Goal: Transaction & Acquisition: Book appointment/travel/reservation

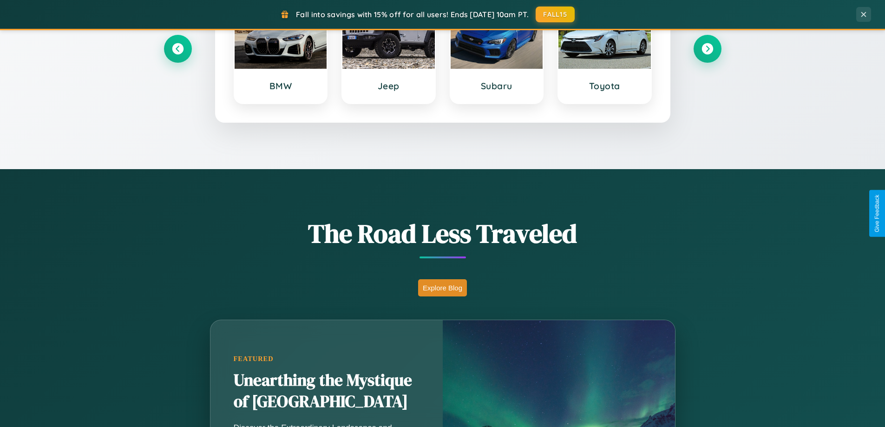
scroll to position [1493, 0]
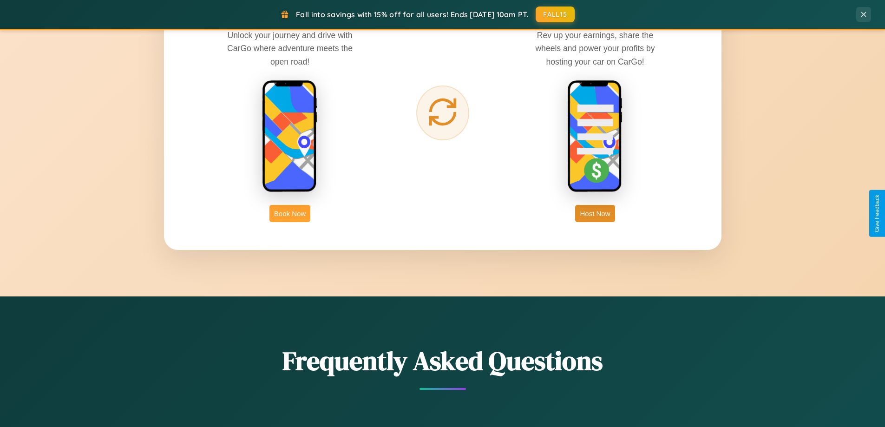
click at [290, 213] on button "Book Now" at bounding box center [290, 213] width 41 height 17
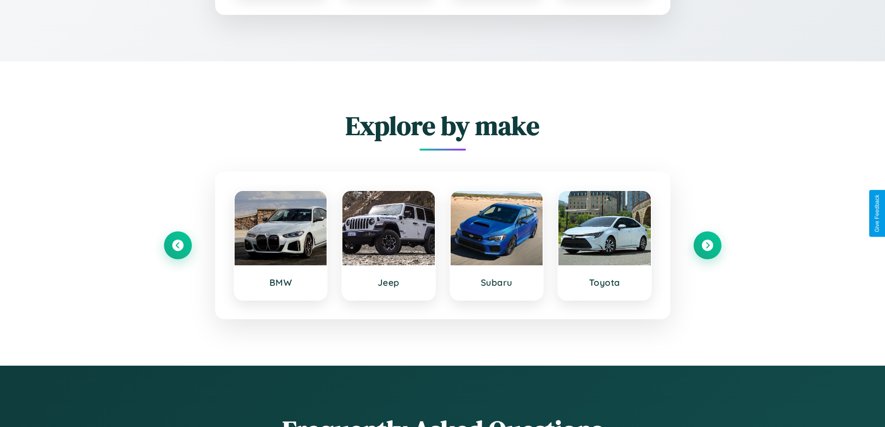
scroll to position [775, 0]
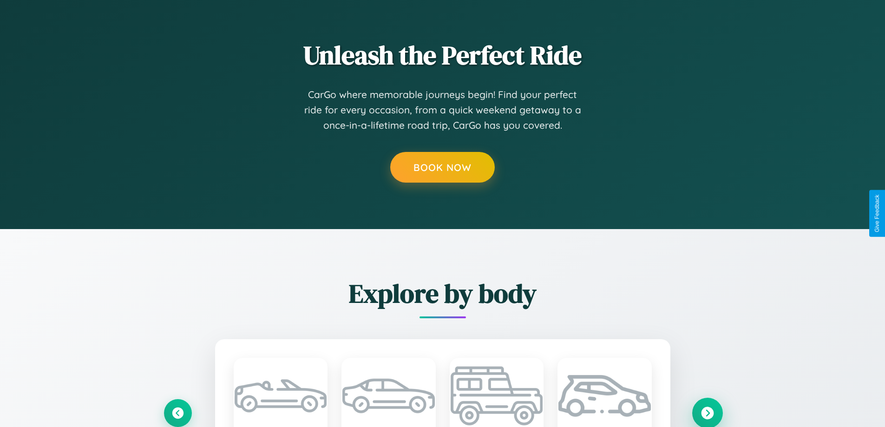
click at [707, 413] on icon at bounding box center [707, 413] width 13 height 13
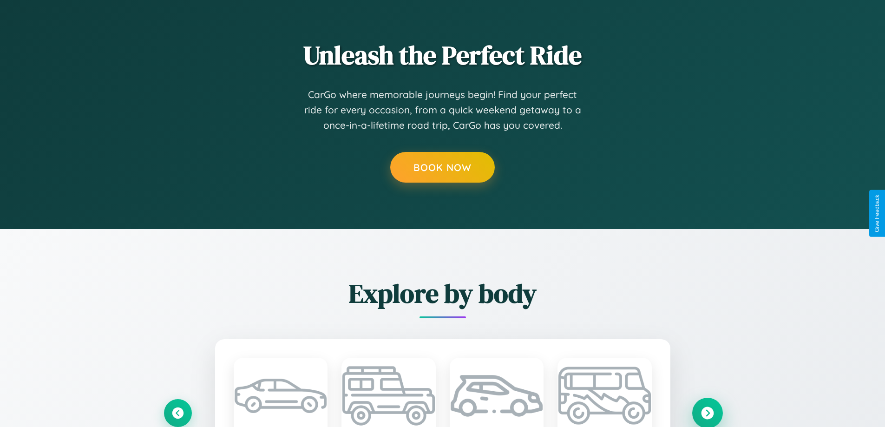
click at [707, 413] on icon at bounding box center [707, 413] width 13 height 13
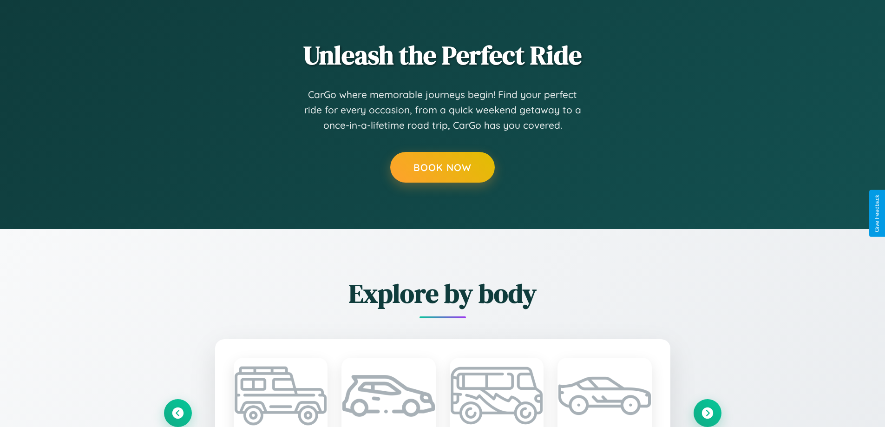
scroll to position [0, 0]
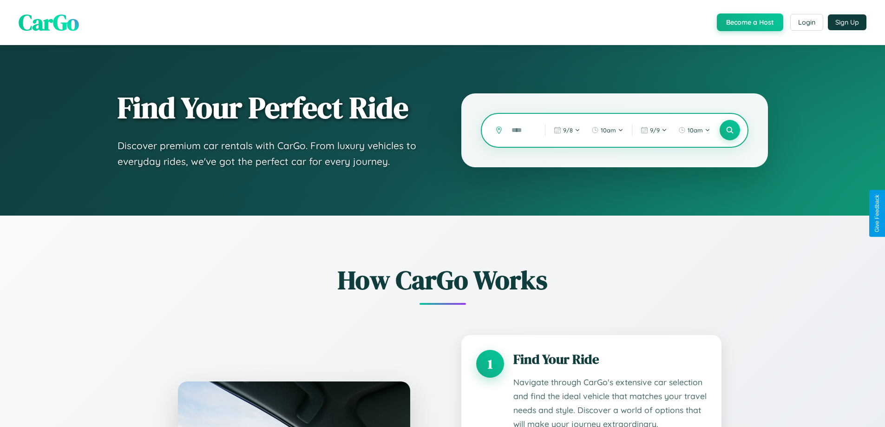
click at [521, 130] on input "text" at bounding box center [521, 130] width 29 height 16
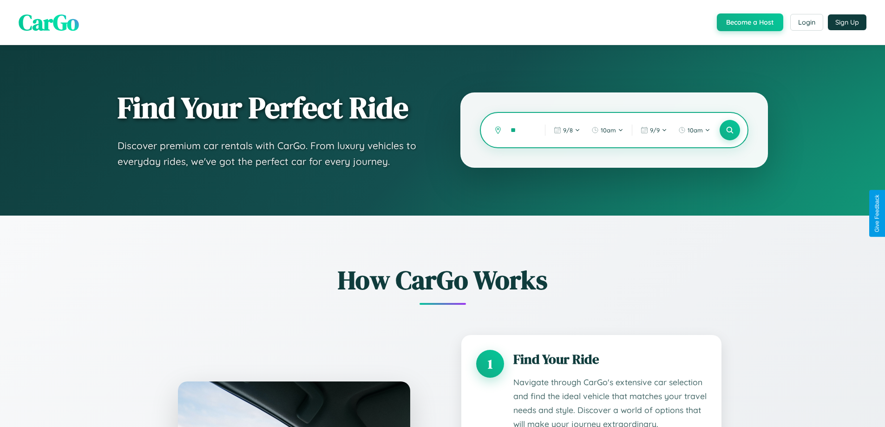
type input "*"
type input "*****"
click at [730, 130] on icon at bounding box center [730, 130] width 9 height 9
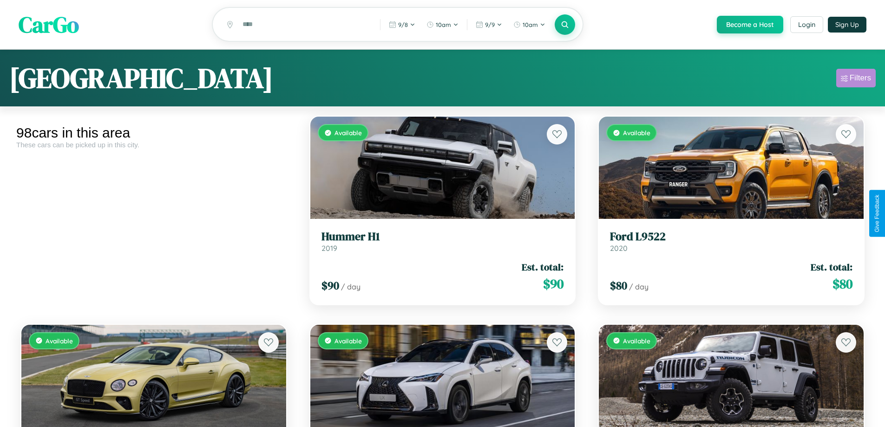
click at [856, 79] on div "Filters" at bounding box center [860, 77] width 21 height 9
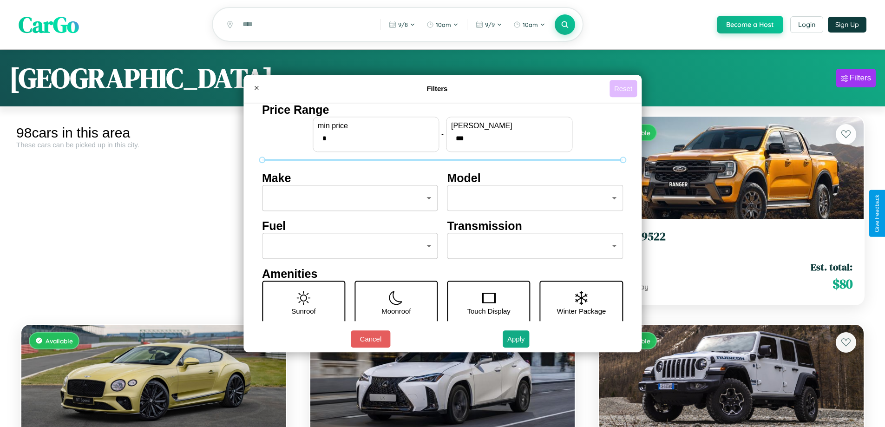
click at [625, 88] on button "Reset" at bounding box center [623, 88] width 27 height 17
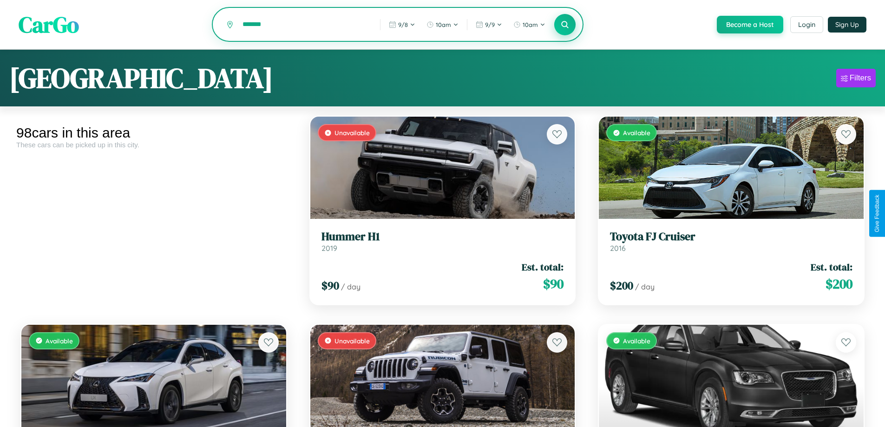
type input "*******"
click at [565, 25] on icon at bounding box center [565, 24] width 9 height 9
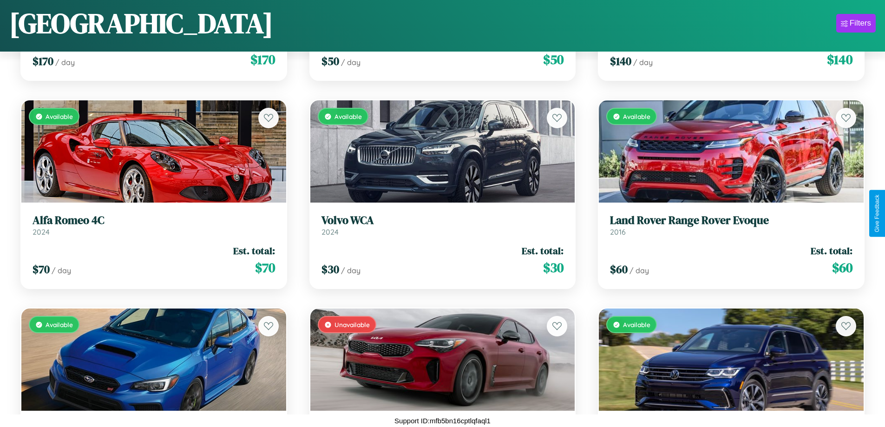
scroll to position [6374, 0]
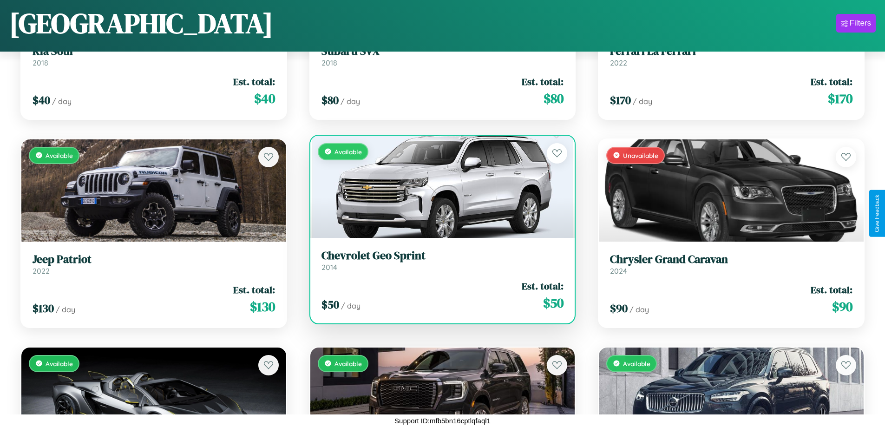
click at [439, 260] on h3 "Chevrolet Geo Sprint" at bounding box center [443, 255] width 243 height 13
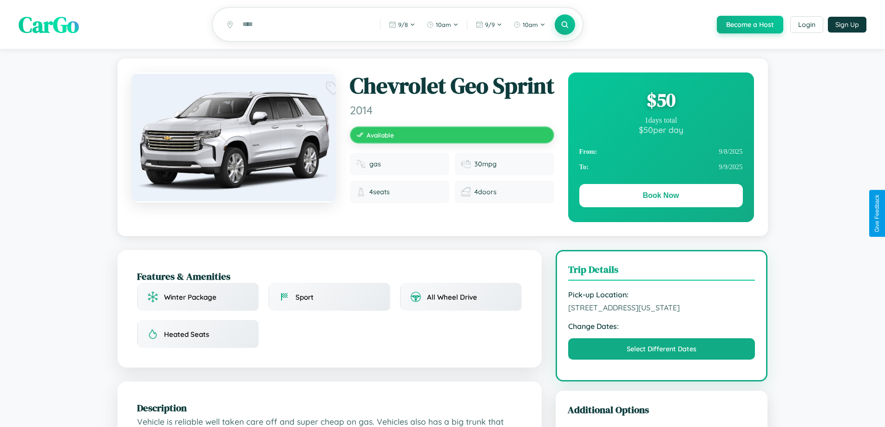
scroll to position [108, 0]
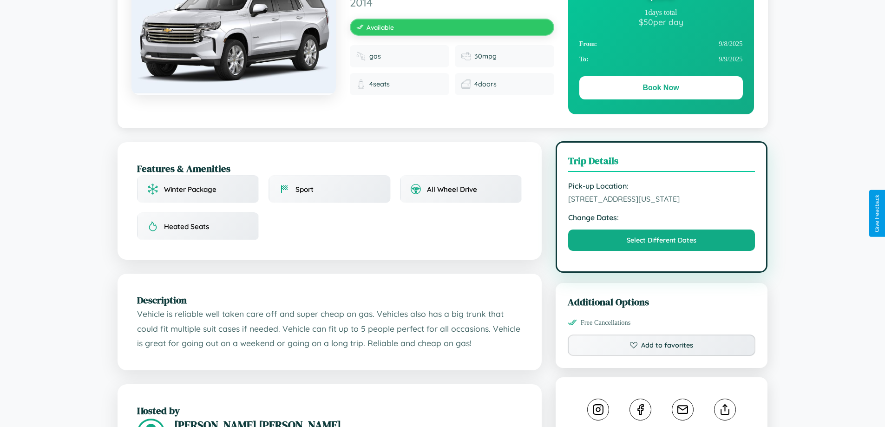
click at [662, 204] on span "[STREET_ADDRESS][US_STATE]" at bounding box center [661, 198] width 187 height 9
click at [662, 204] on span "5477 Pine Street Seattle Washington 57306 United States" at bounding box center [661, 198] width 187 height 9
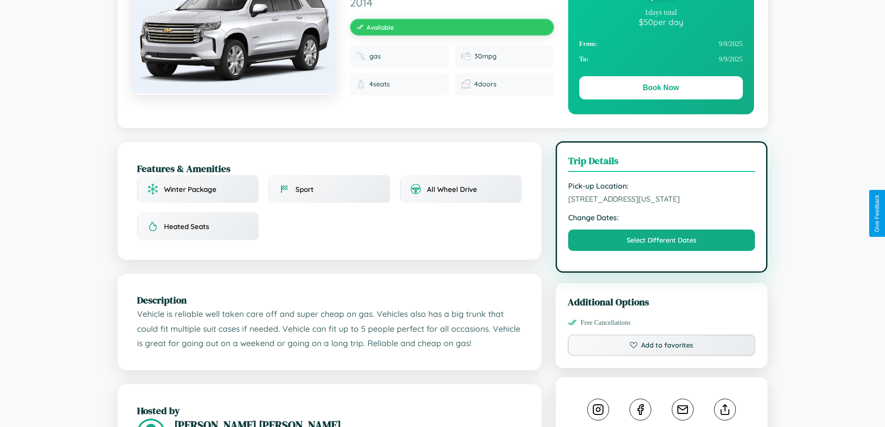
click at [662, 204] on span "5477 Pine Street Seattle Washington 57306 United States" at bounding box center [661, 198] width 187 height 9
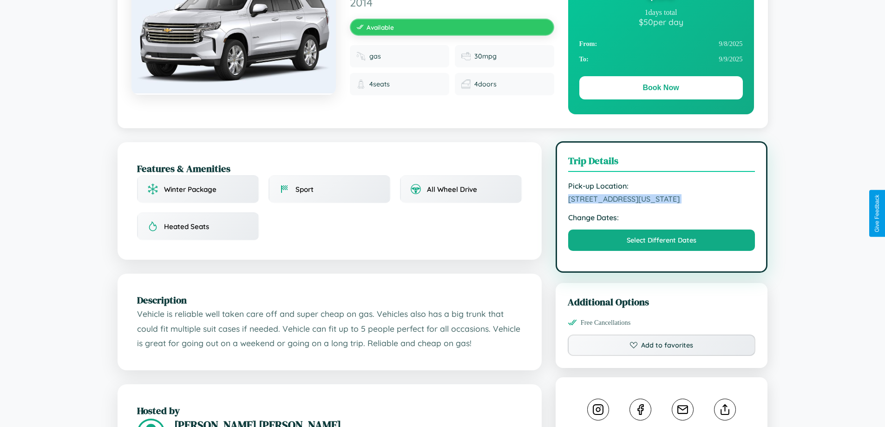
click at [662, 204] on span "5477 Pine Street Seattle Washington 57306 United States" at bounding box center [661, 198] width 187 height 9
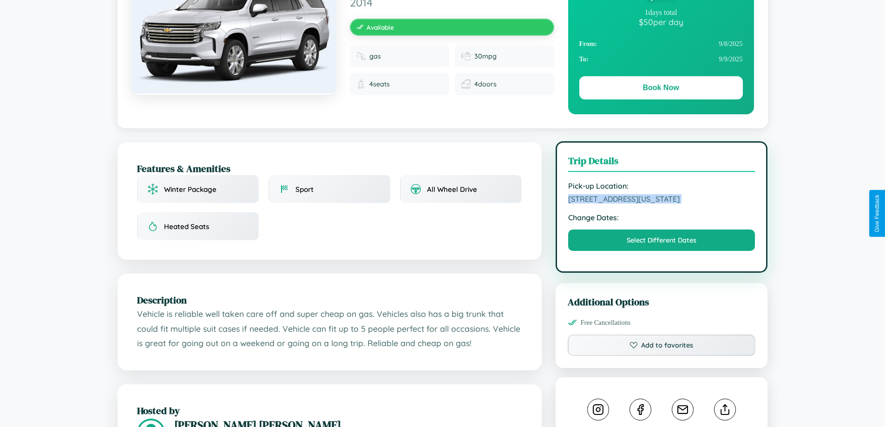
click at [662, 204] on span "5477 Pine Street Seattle Washington 57306 United States" at bounding box center [661, 198] width 187 height 9
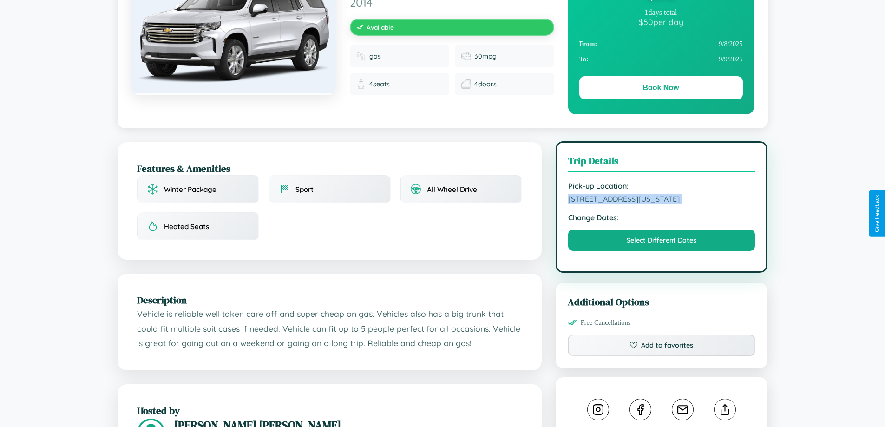
click at [662, 204] on span "5477 Pine Street Seattle Washington 57306 United States" at bounding box center [661, 198] width 187 height 9
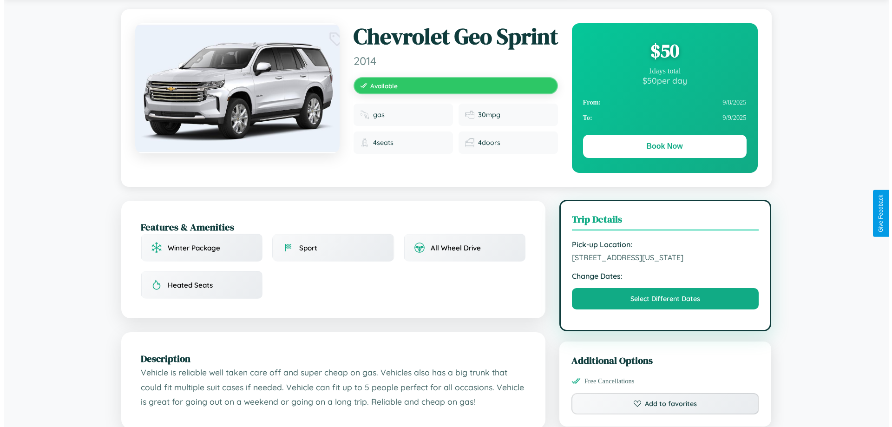
scroll to position [0, 0]
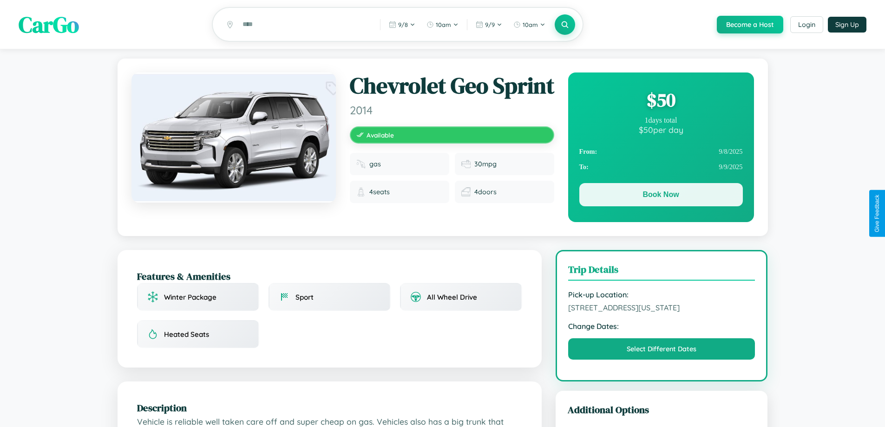
click at [661, 197] on button "Book Now" at bounding box center [662, 194] width 164 height 23
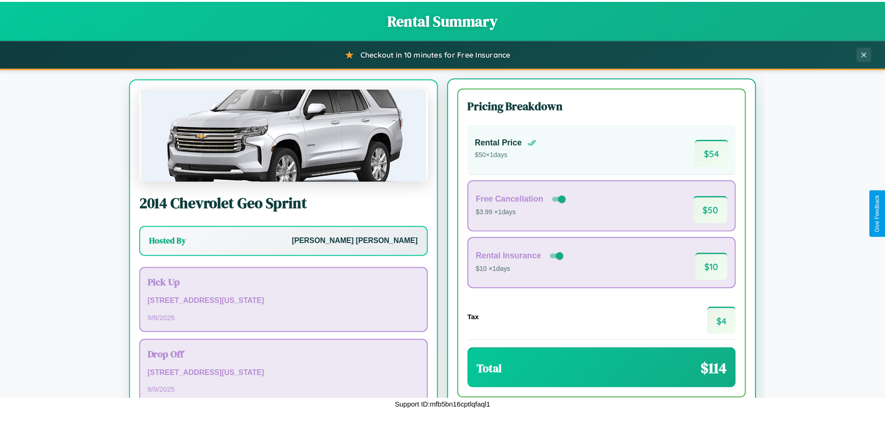
scroll to position [43, 0]
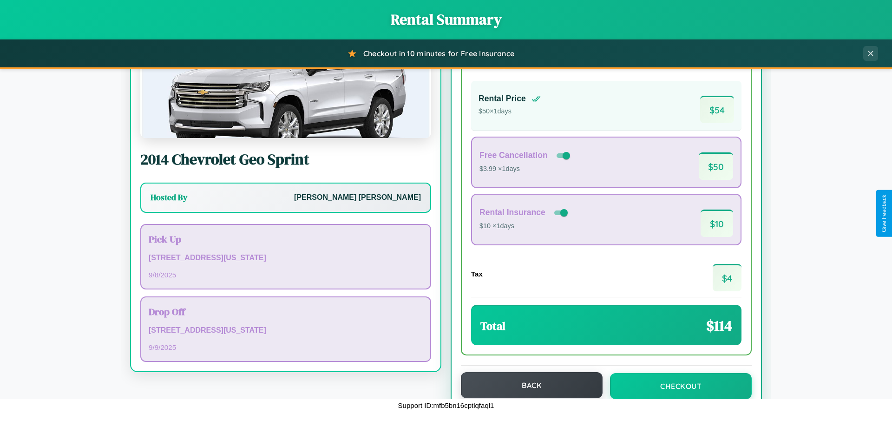
click at [528, 385] on button "Back" at bounding box center [532, 385] width 142 height 26
